Goal: Information Seeking & Learning: Learn about a topic

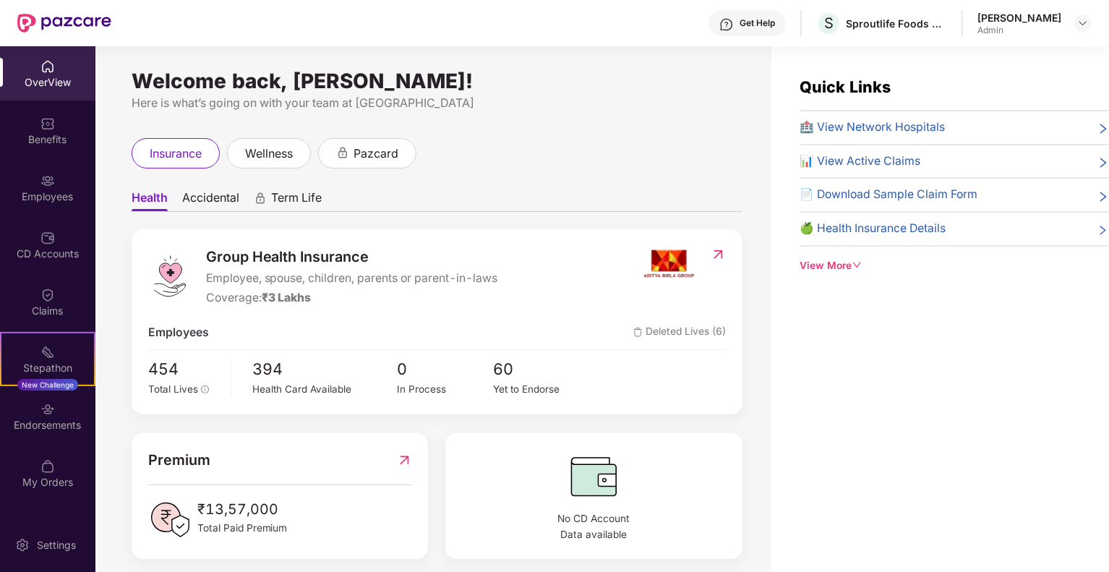
click at [57, 86] on div "OverView" at bounding box center [47, 82] width 95 height 14
click at [223, 205] on span "Accidental" at bounding box center [210, 200] width 57 height 21
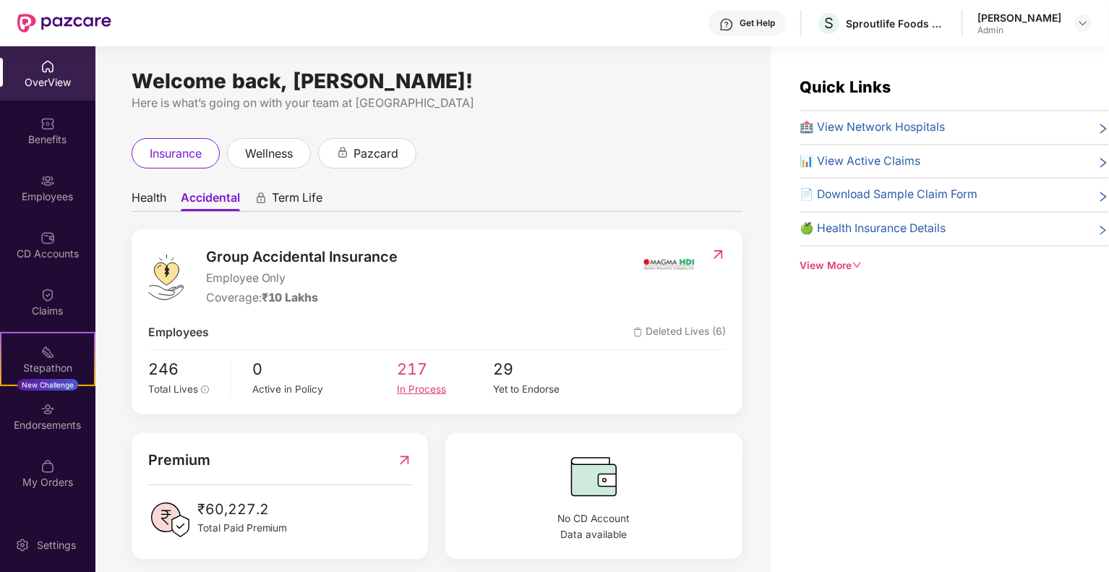
scroll to position [12, 0]
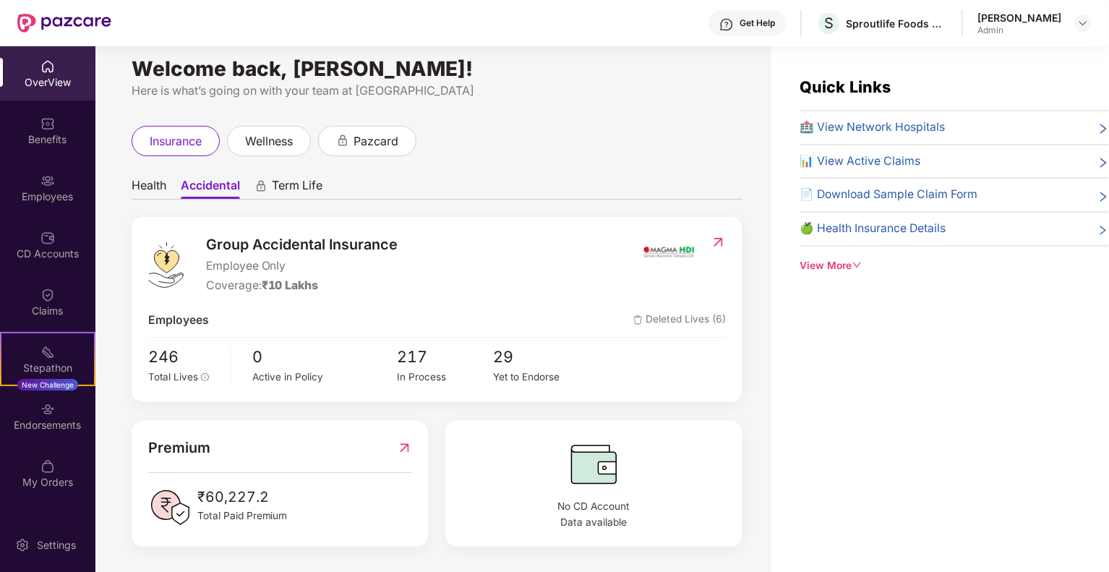
click at [411, 445] on img at bounding box center [404, 448] width 15 height 22
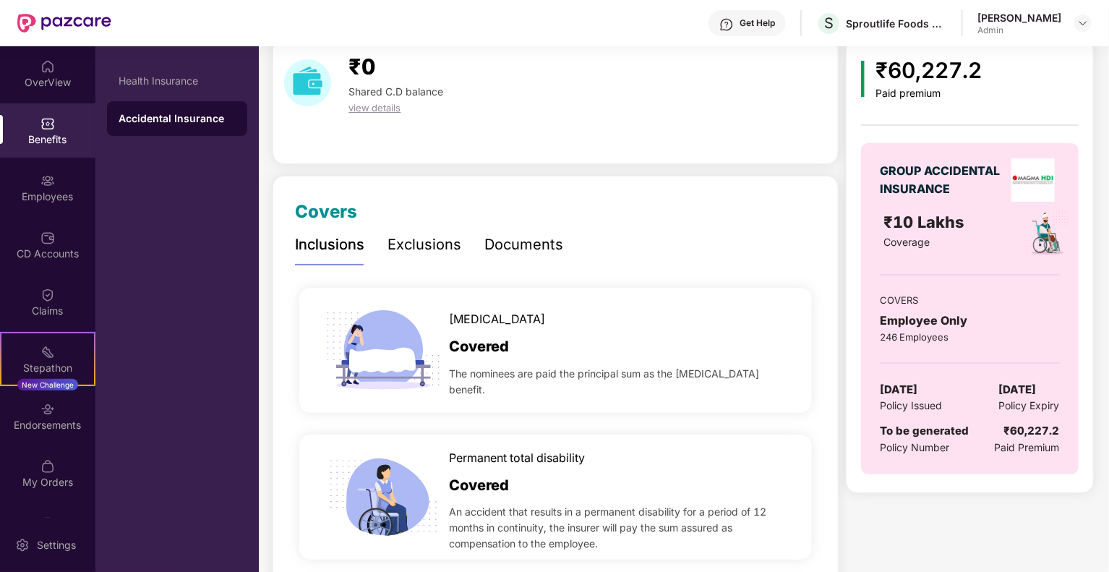
scroll to position [0, 0]
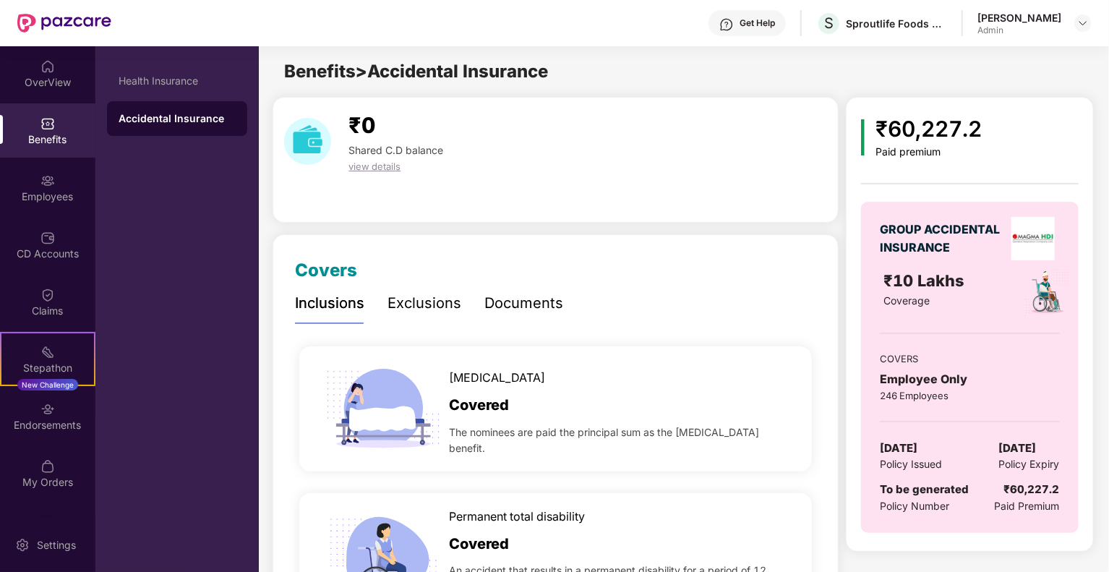
click at [393, 167] on span "view details" at bounding box center [374, 166] width 52 height 12
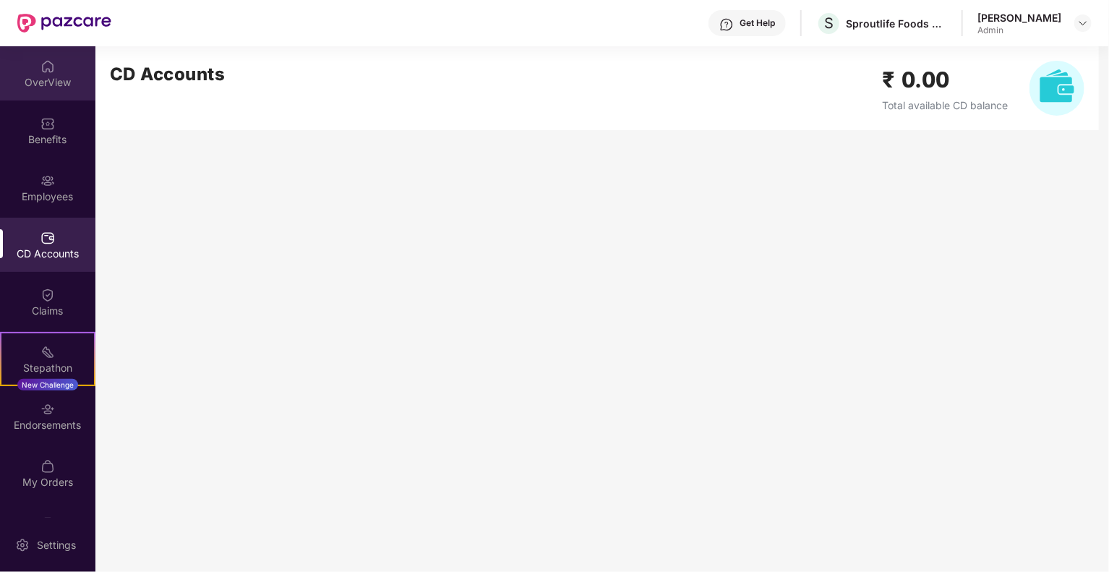
click at [49, 83] on div "OverView" at bounding box center [47, 82] width 95 height 14
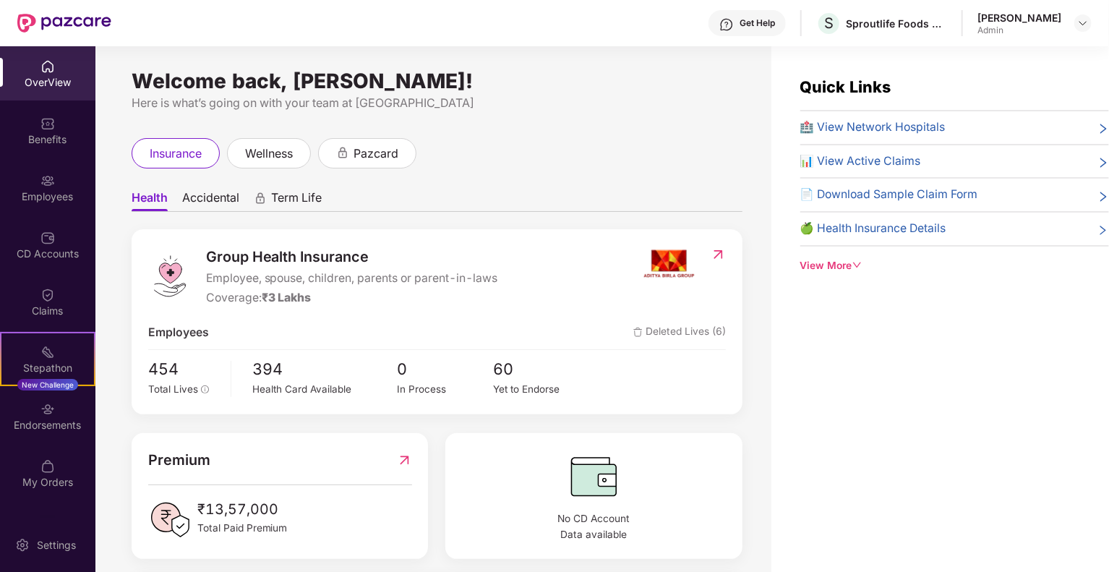
click at [207, 198] on span "Accidental" at bounding box center [210, 200] width 57 height 21
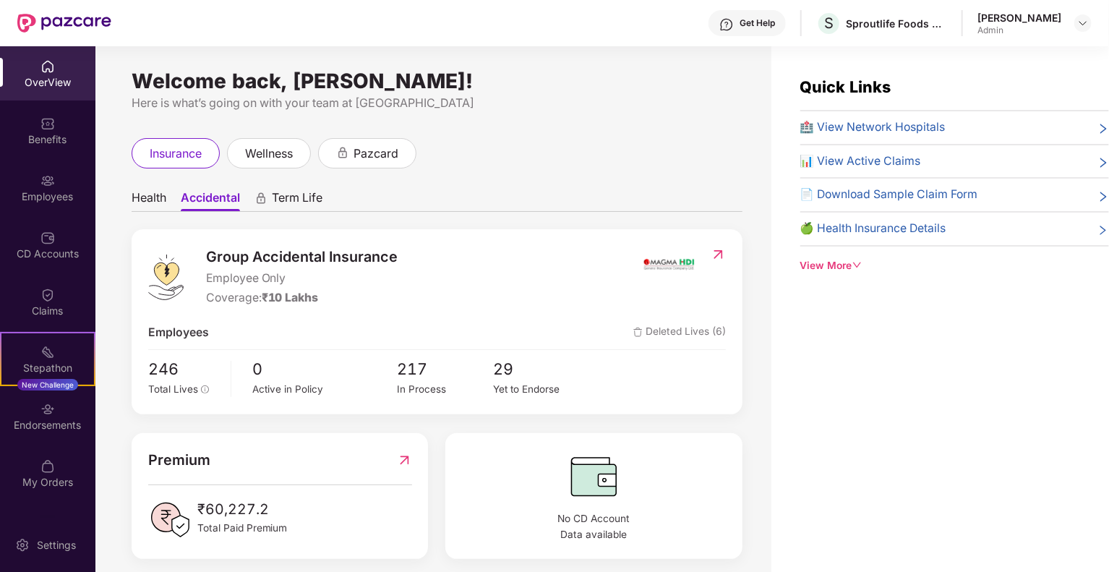
click at [163, 202] on span "Health" at bounding box center [149, 200] width 35 height 21
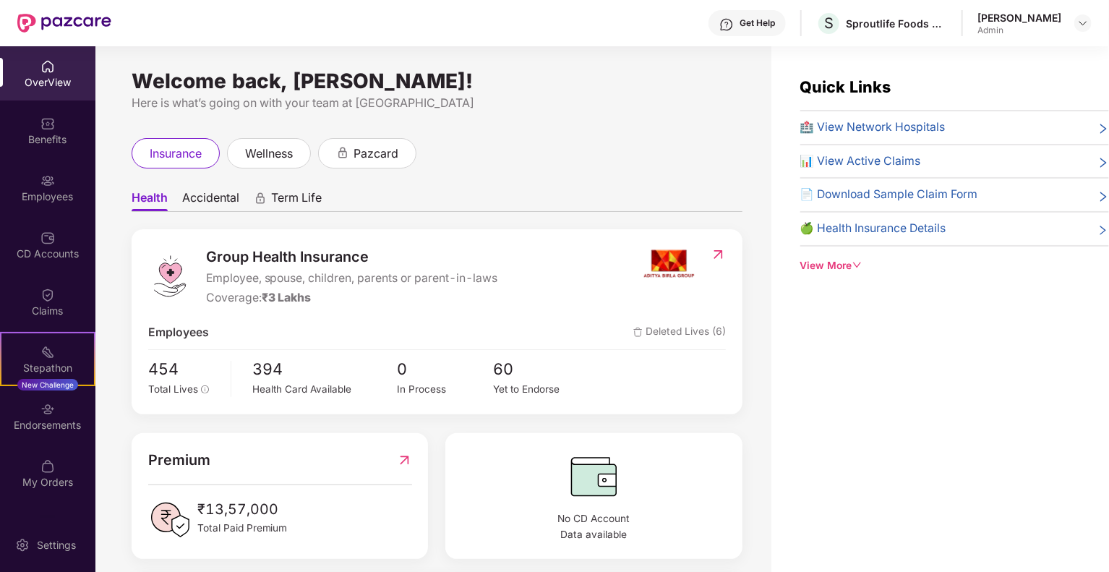
click at [225, 209] on span "Accidental" at bounding box center [210, 200] width 57 height 21
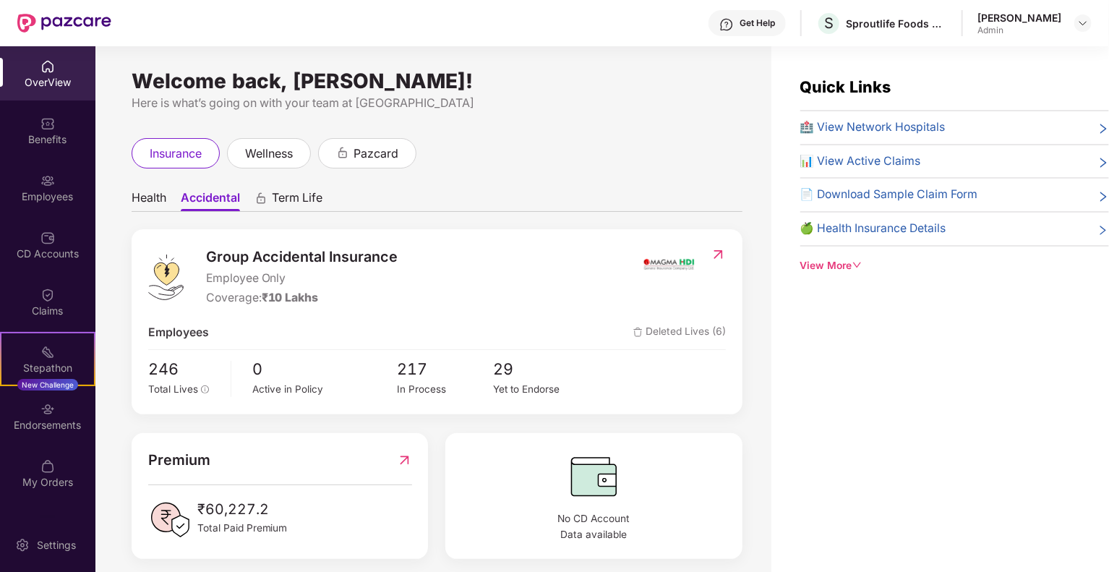
click at [873, 268] on div "View More" at bounding box center [954, 266] width 309 height 16
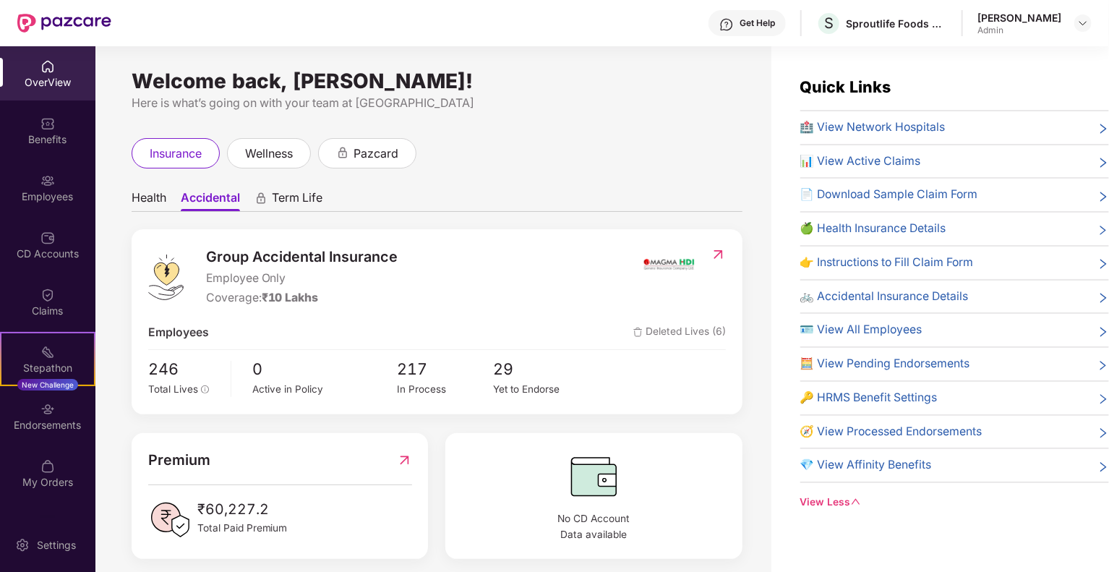
click at [889, 293] on span "🚲 Accidental Insurance Details" at bounding box center [884, 297] width 168 height 18
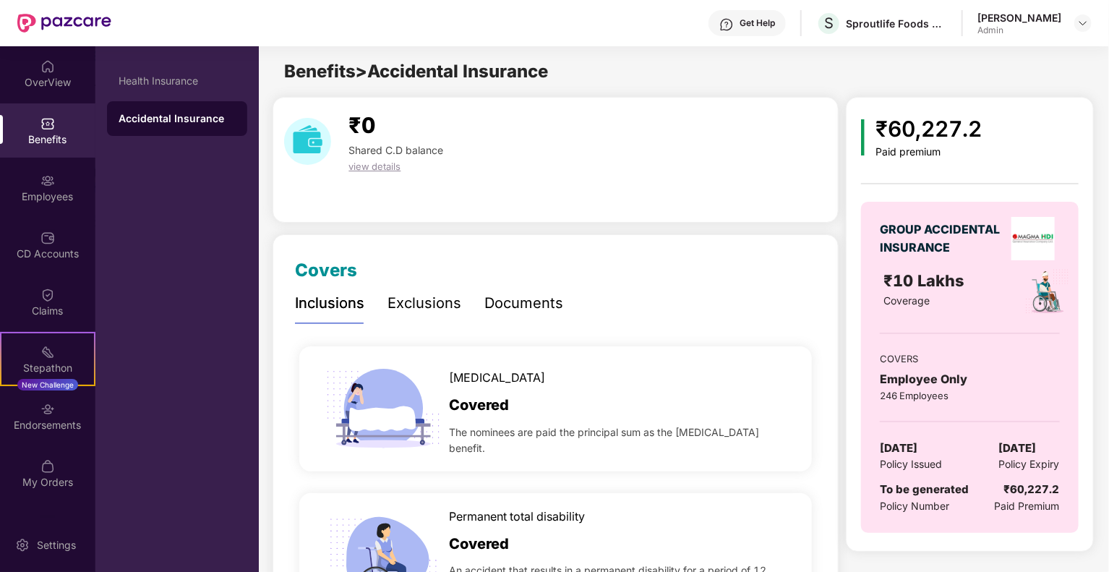
click at [395, 155] on div "Shared C.D balance" at bounding box center [396, 150] width 106 height 16
click at [387, 167] on span "view details" at bounding box center [374, 166] width 52 height 12
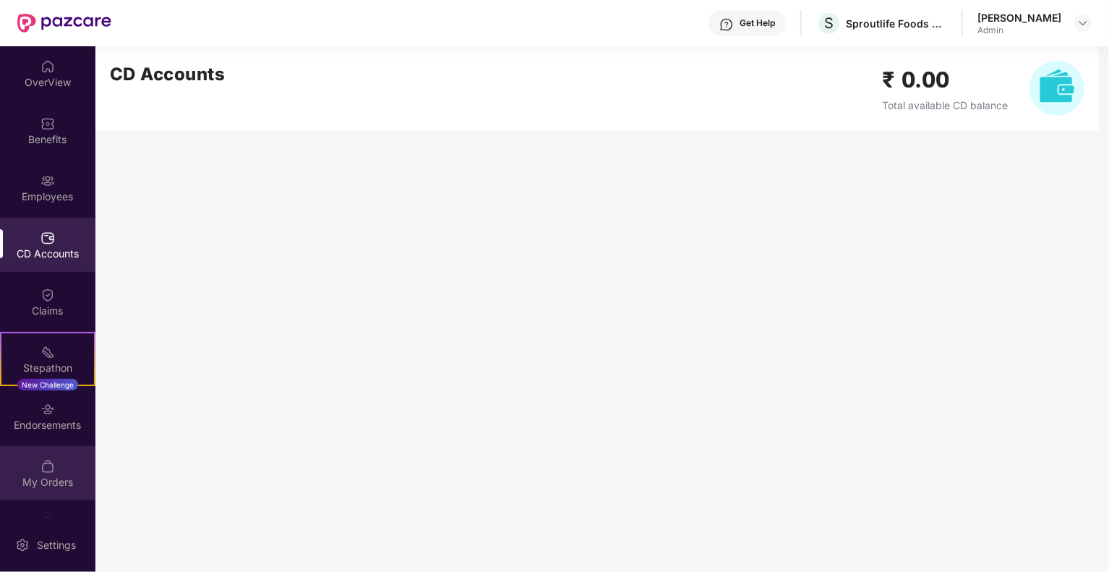
click at [46, 472] on img at bounding box center [47, 466] width 14 height 14
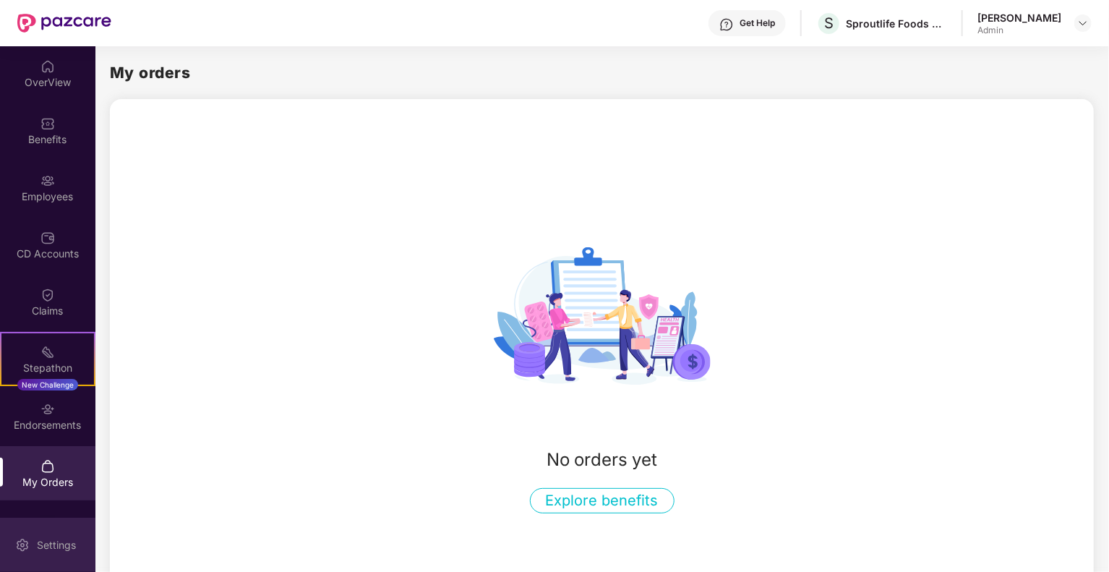
click at [31, 550] on div "Settings" at bounding box center [47, 545] width 95 height 54
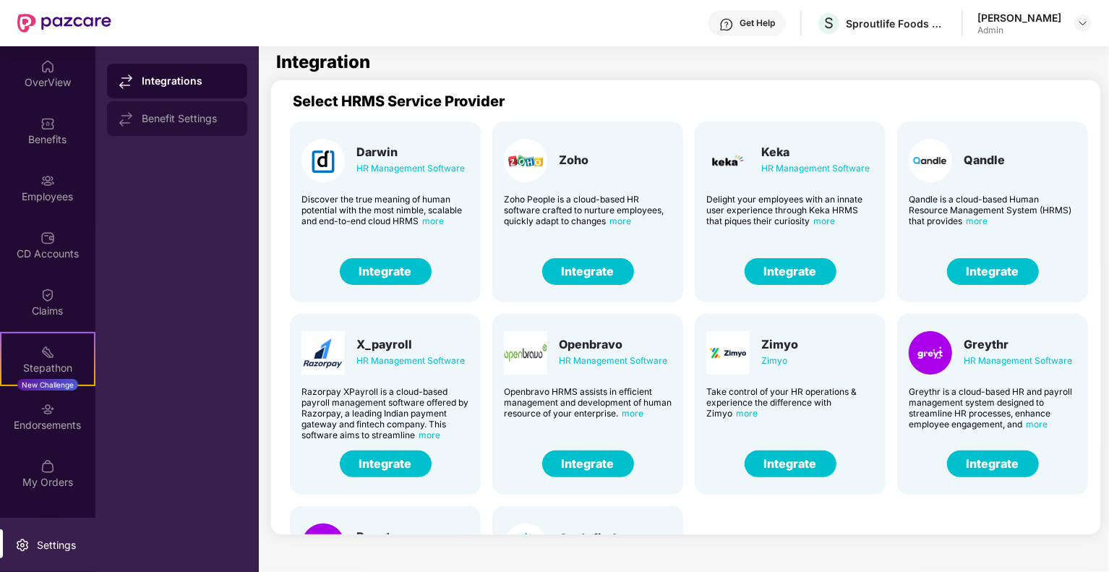
click at [179, 106] on div "Benefit Settings" at bounding box center [177, 118] width 140 height 35
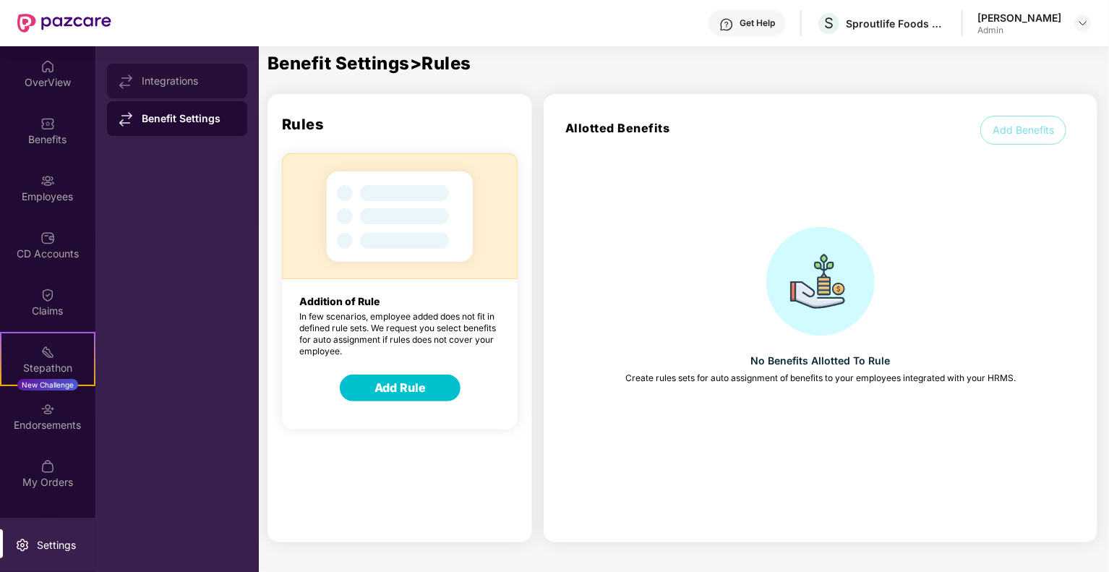
click at [217, 92] on div "Integrations" at bounding box center [177, 81] width 140 height 35
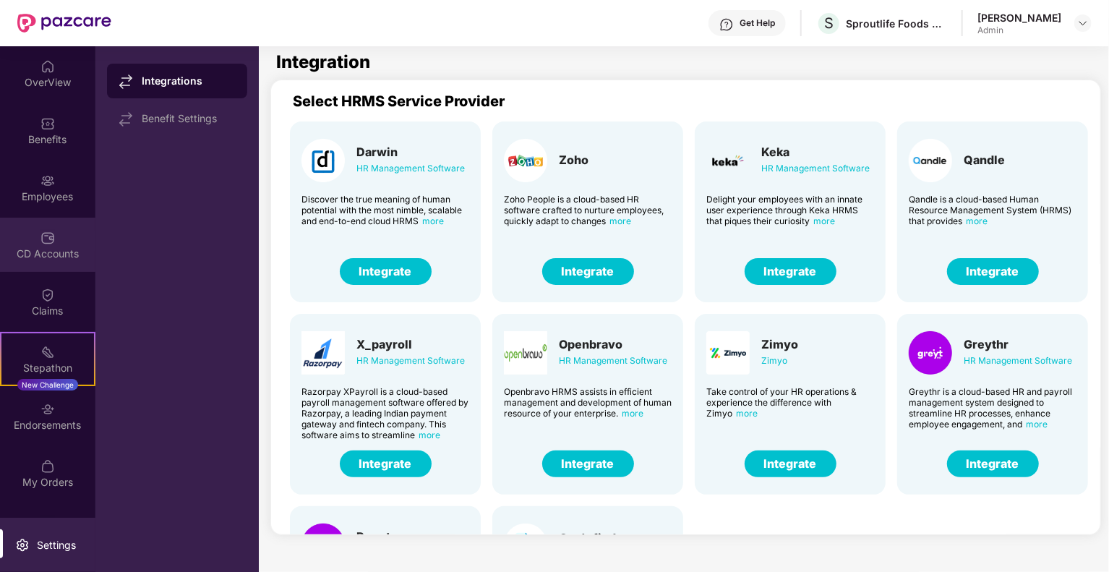
click at [74, 236] on div "CD Accounts" at bounding box center [47, 245] width 95 height 54
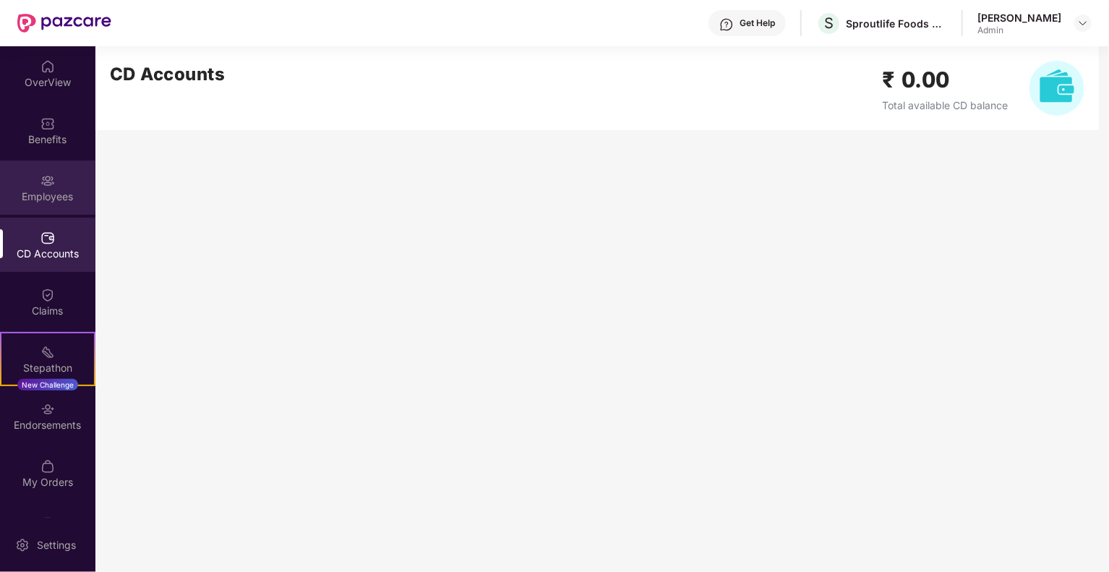
click at [56, 196] on div "Employees" at bounding box center [47, 196] width 95 height 14
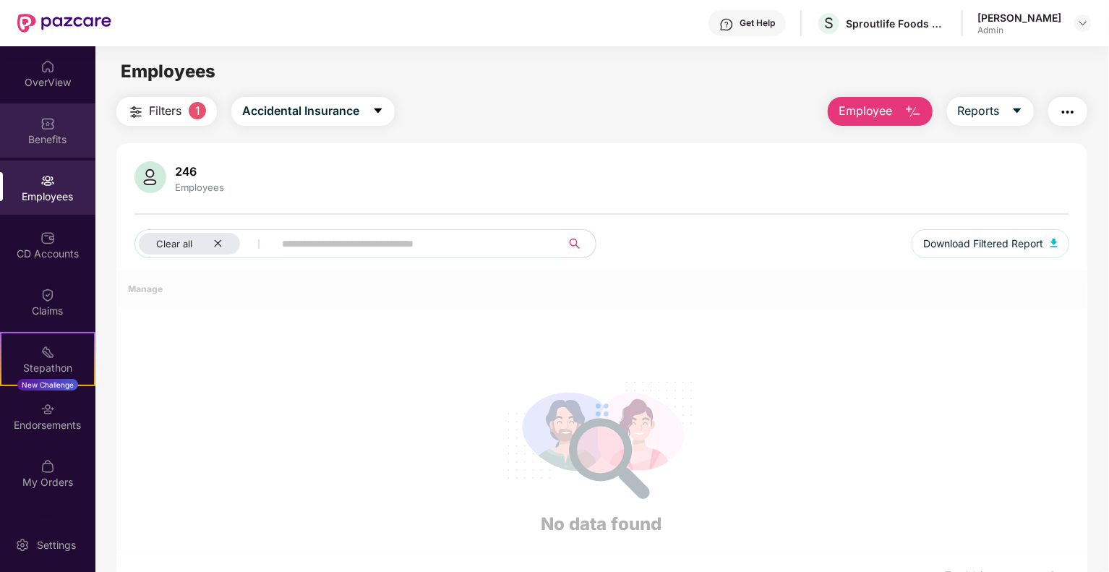
click at [64, 134] on div "Benefits" at bounding box center [47, 139] width 95 height 14
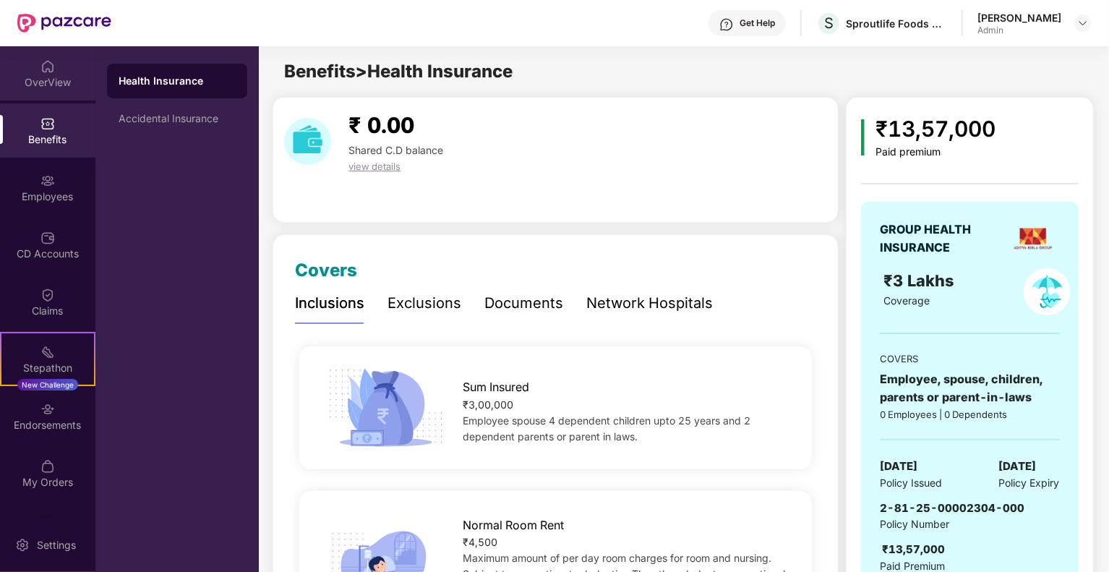
click at [72, 90] on div "OverView" at bounding box center [47, 73] width 95 height 54
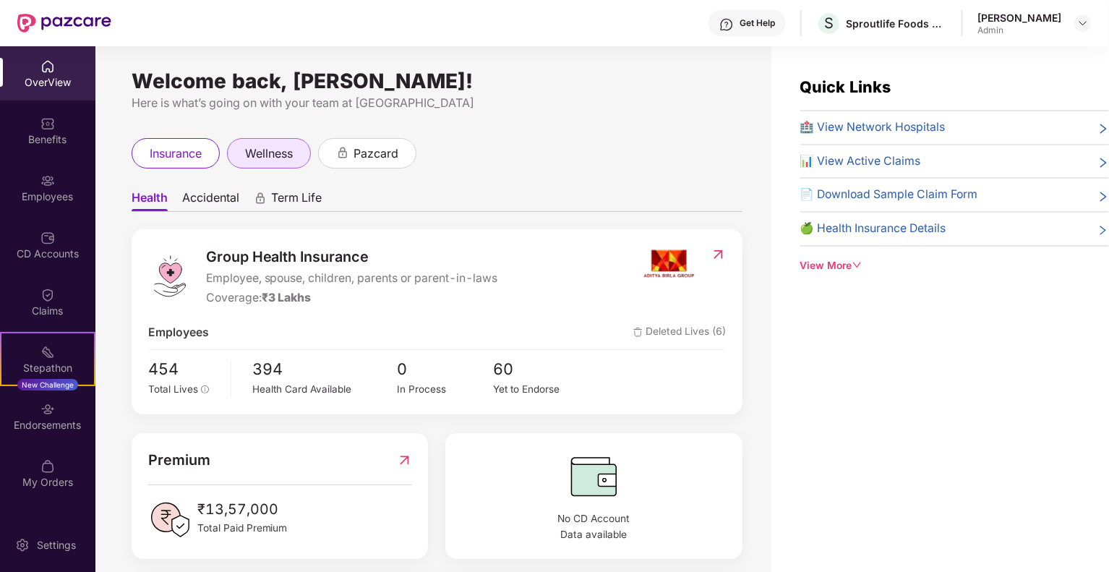
click at [243, 141] on div "wellness" at bounding box center [269, 153] width 84 height 30
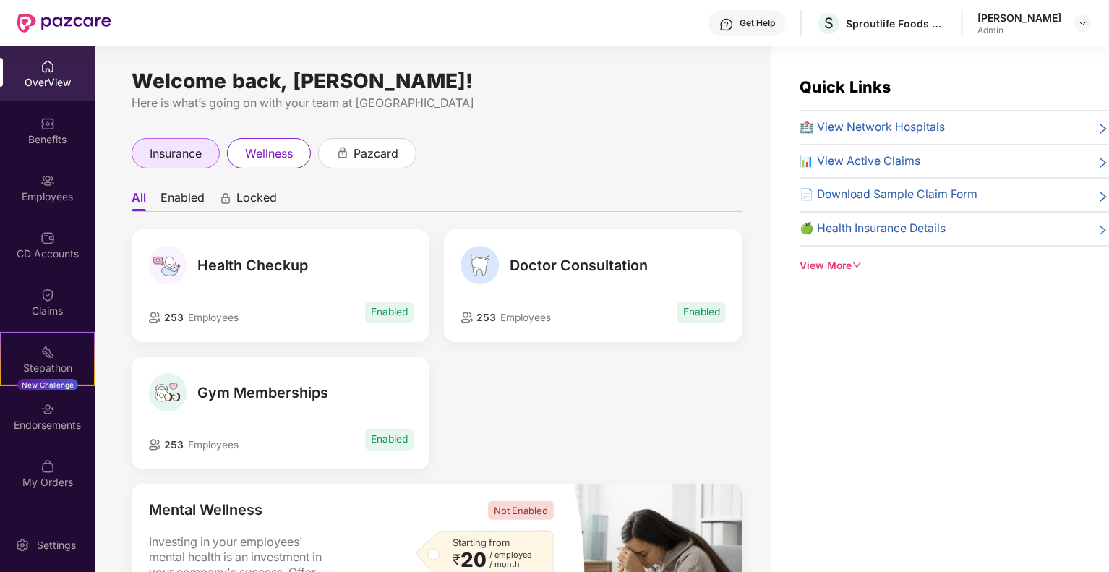
click at [195, 163] on div "insurance" at bounding box center [176, 153] width 88 height 30
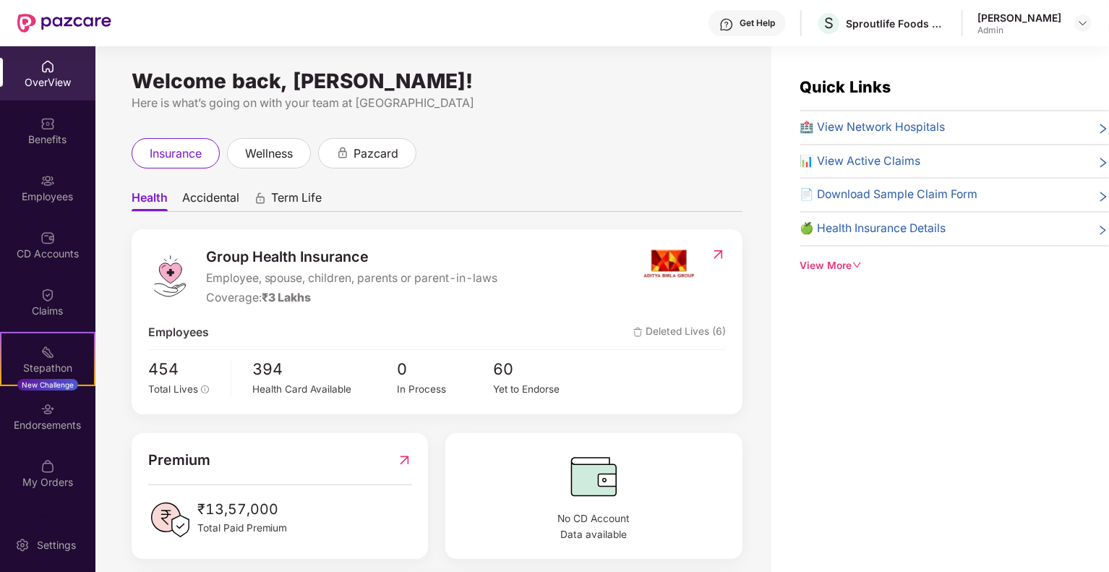
click at [210, 196] on span "Accidental" at bounding box center [210, 200] width 57 height 21
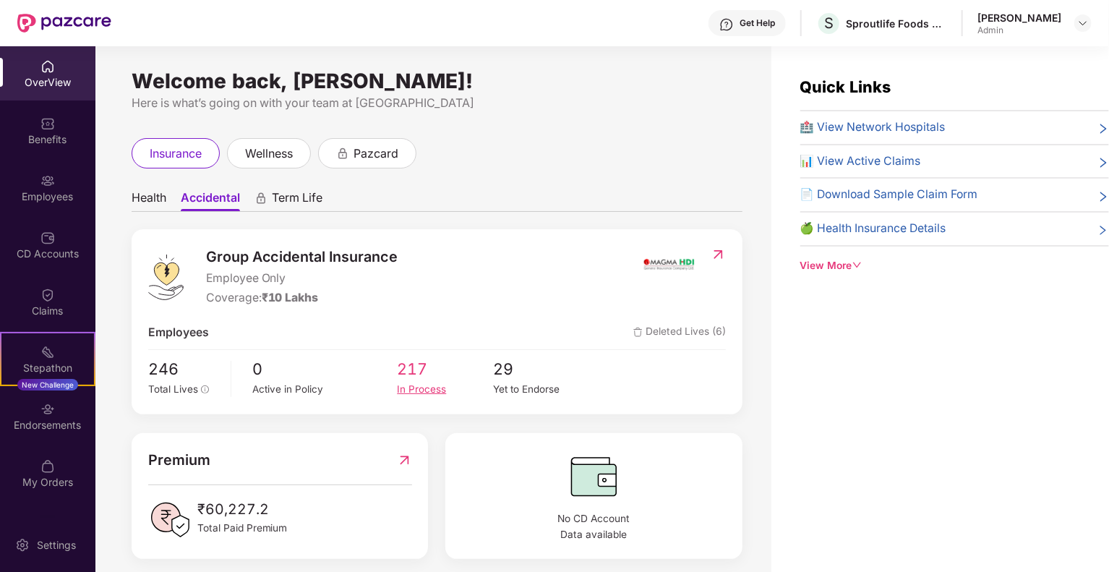
scroll to position [12, 0]
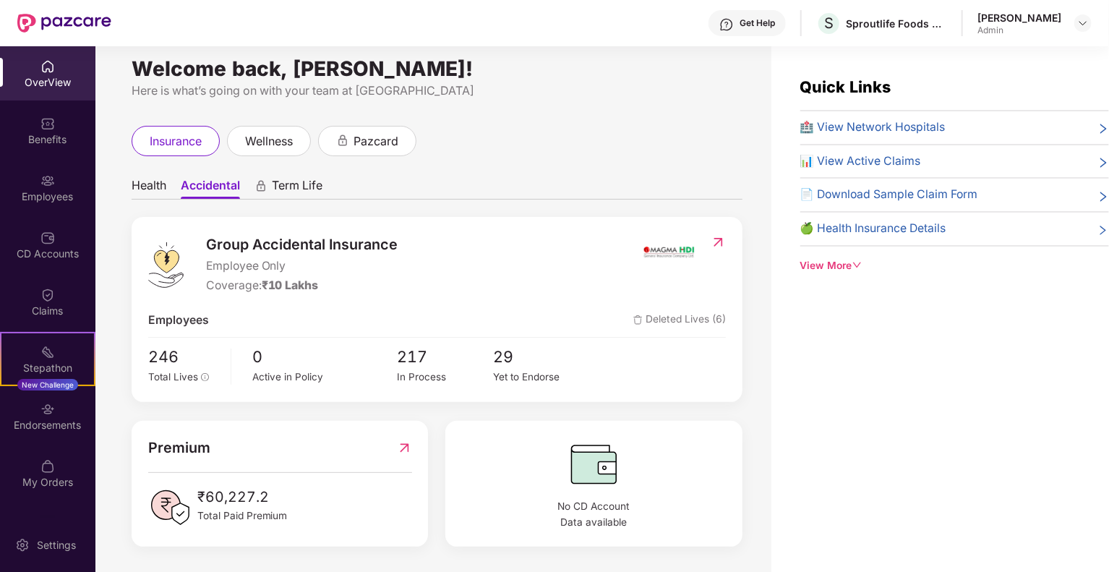
click at [720, 243] on img at bounding box center [718, 242] width 15 height 14
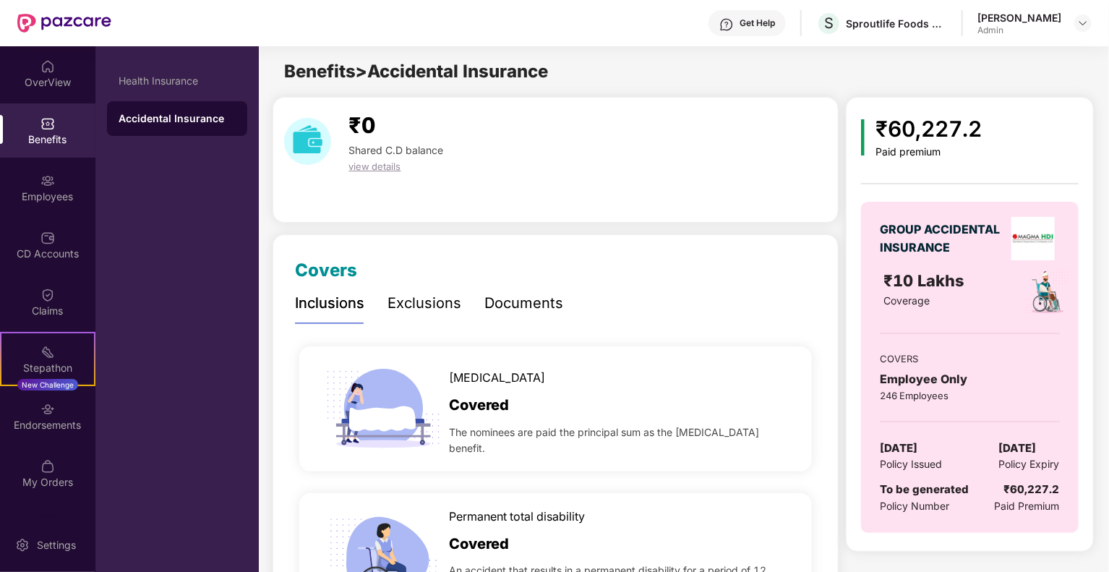
click at [1038, 241] on img at bounding box center [1032, 238] width 43 height 43
click at [43, 66] on img at bounding box center [47, 66] width 14 height 14
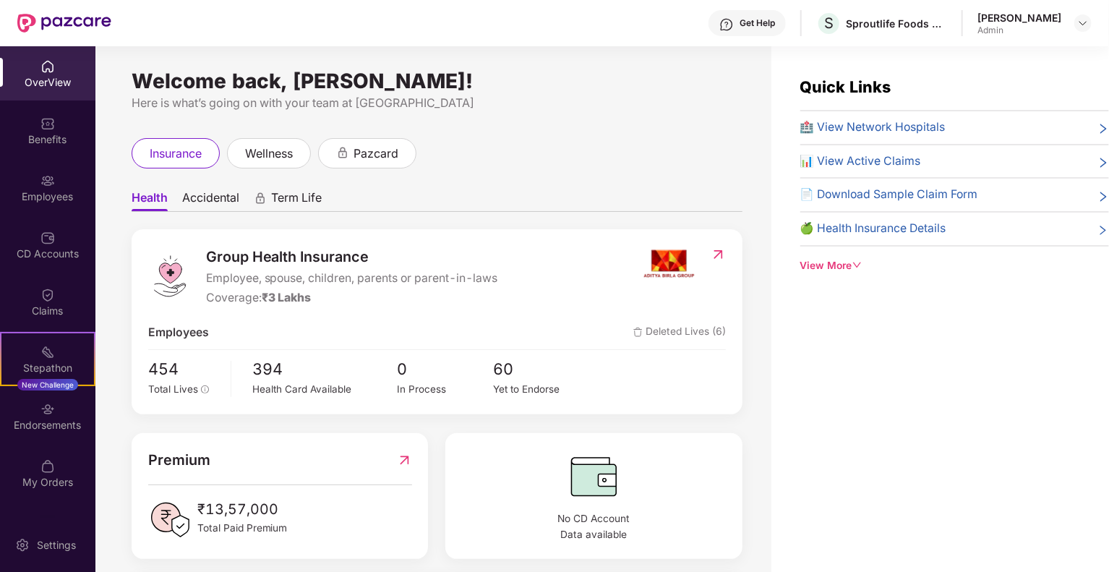
click at [204, 194] on span "Accidental" at bounding box center [210, 200] width 57 height 21
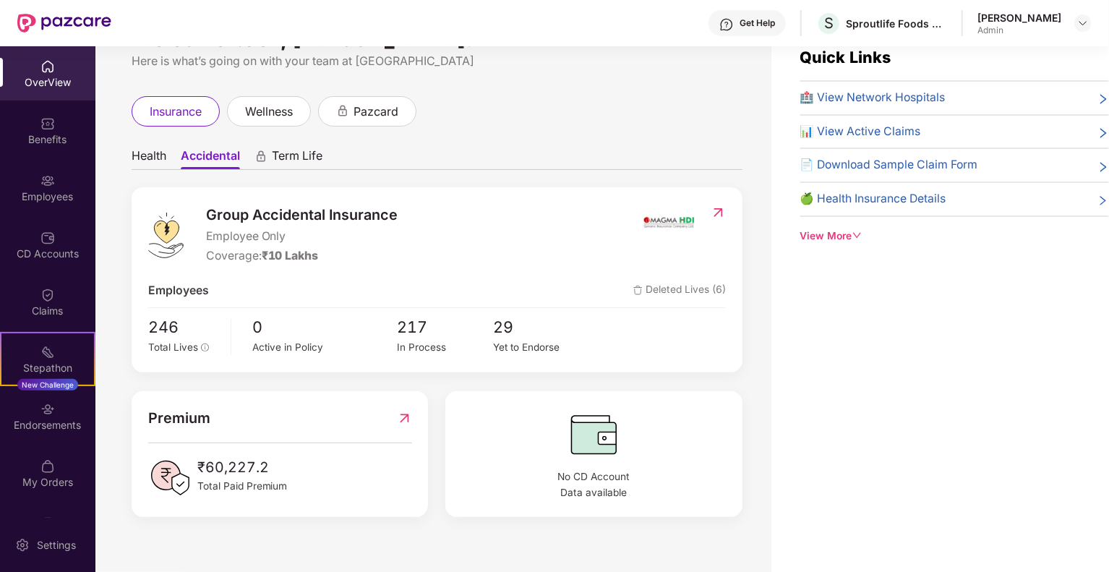
scroll to position [46, 0]
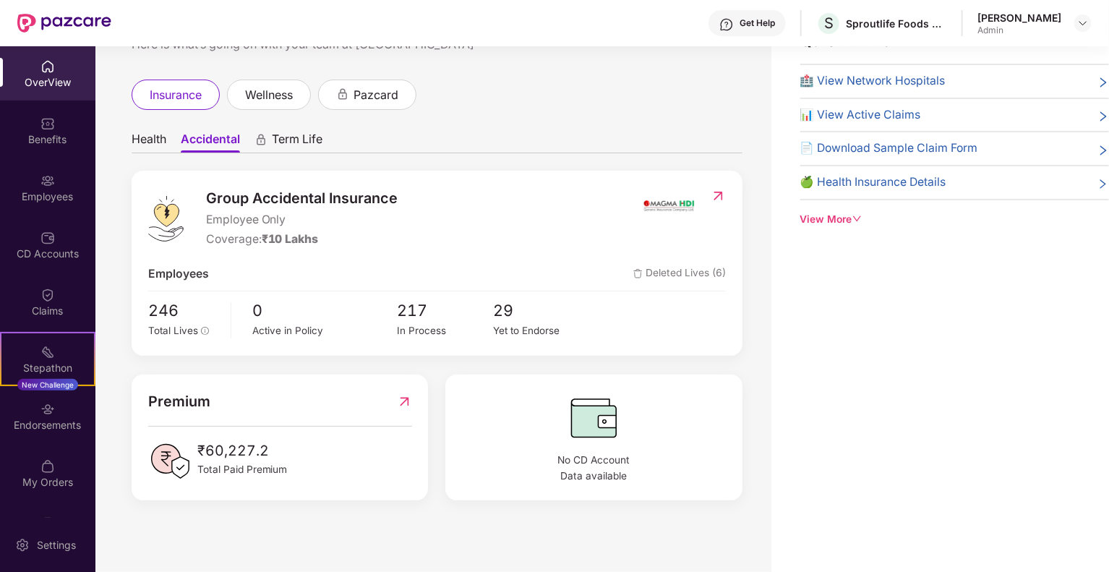
click at [804, 212] on div "View More" at bounding box center [954, 220] width 309 height 16
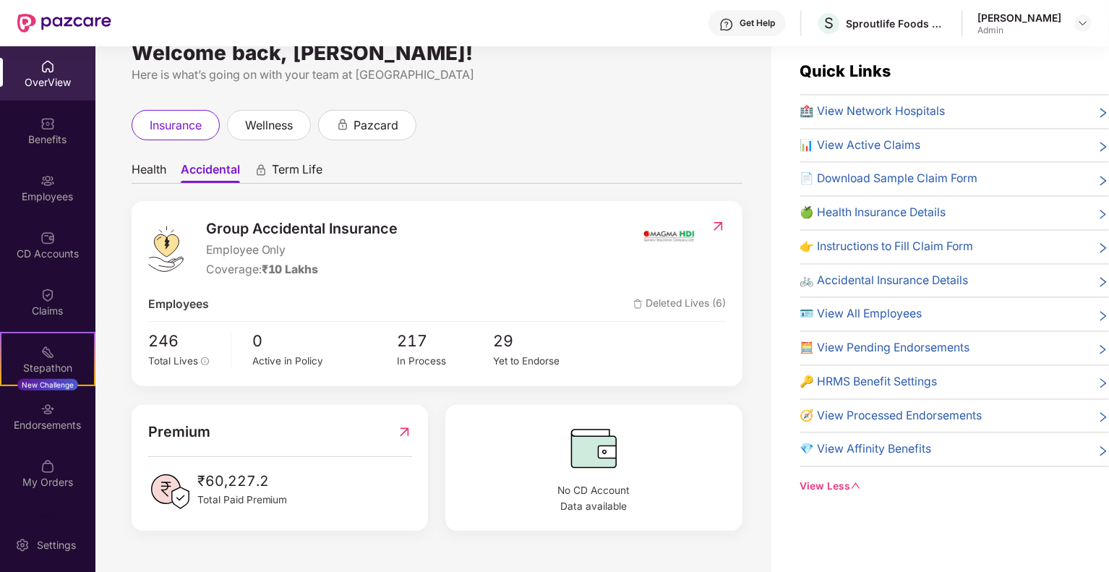
scroll to position [0, 0]
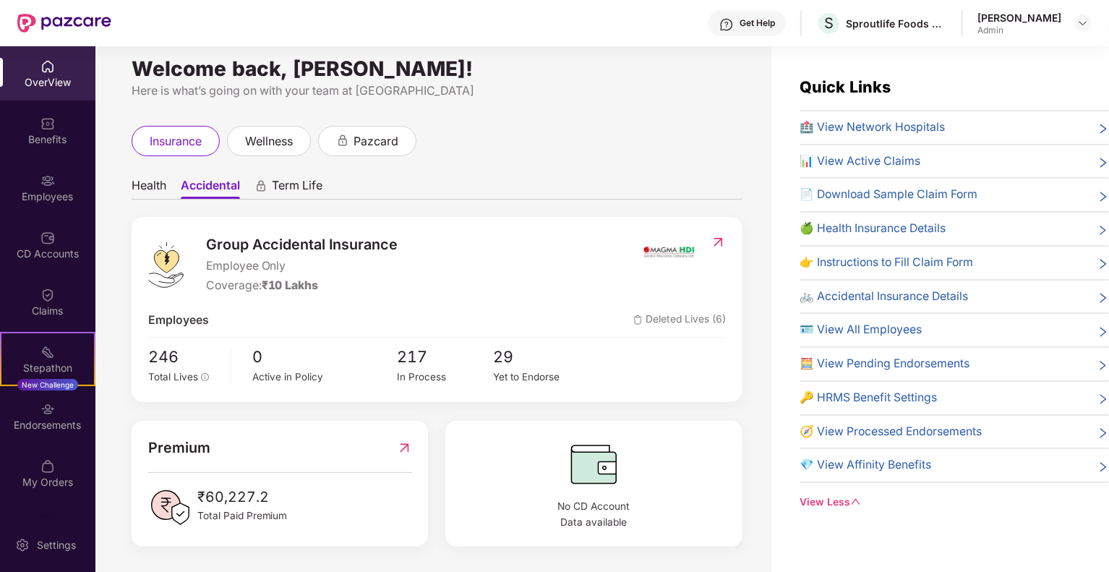
click at [938, 296] on span "🚲 Accidental Insurance Details" at bounding box center [884, 297] width 168 height 18
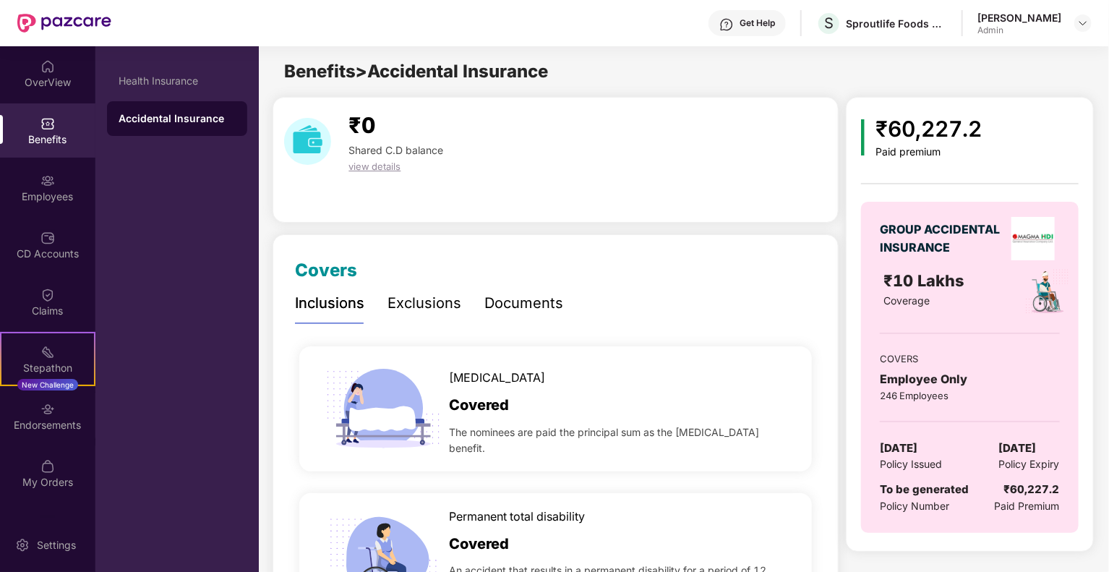
click at [509, 300] on div "Documents" at bounding box center [523, 303] width 79 height 22
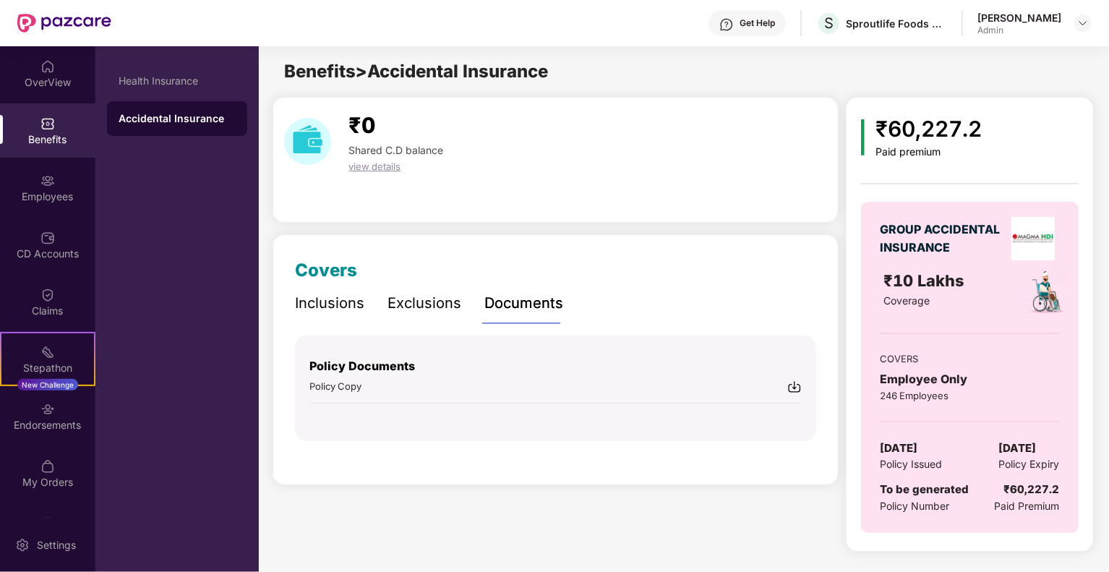
click at [797, 383] on img at bounding box center [794, 387] width 14 height 14
click at [22, 72] on div "OverView" at bounding box center [47, 73] width 95 height 54
